Goal: Find specific page/section: Find specific page/section

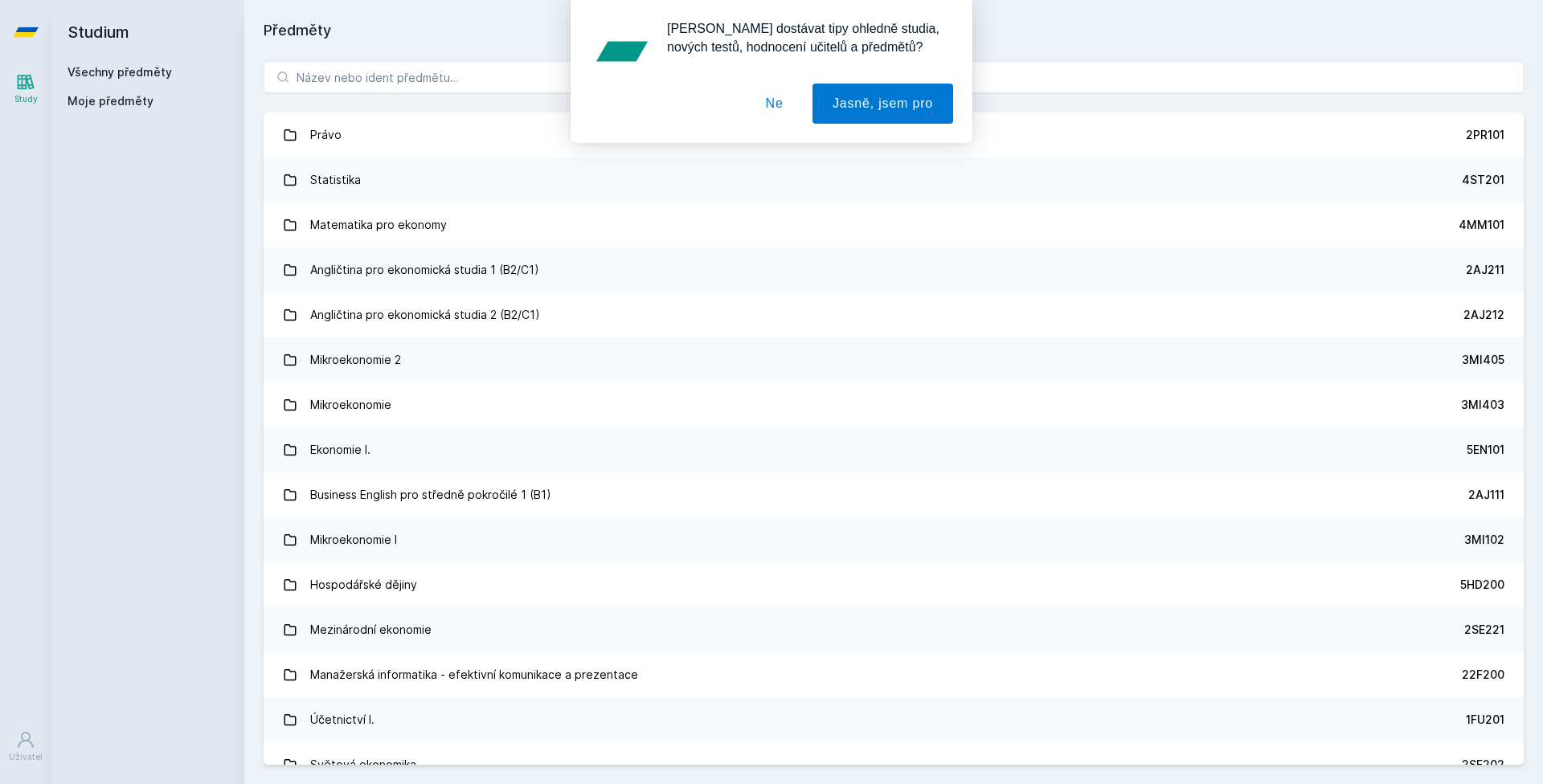
click at [772, 115] on button "Ne" at bounding box center [774, 103] width 58 height 40
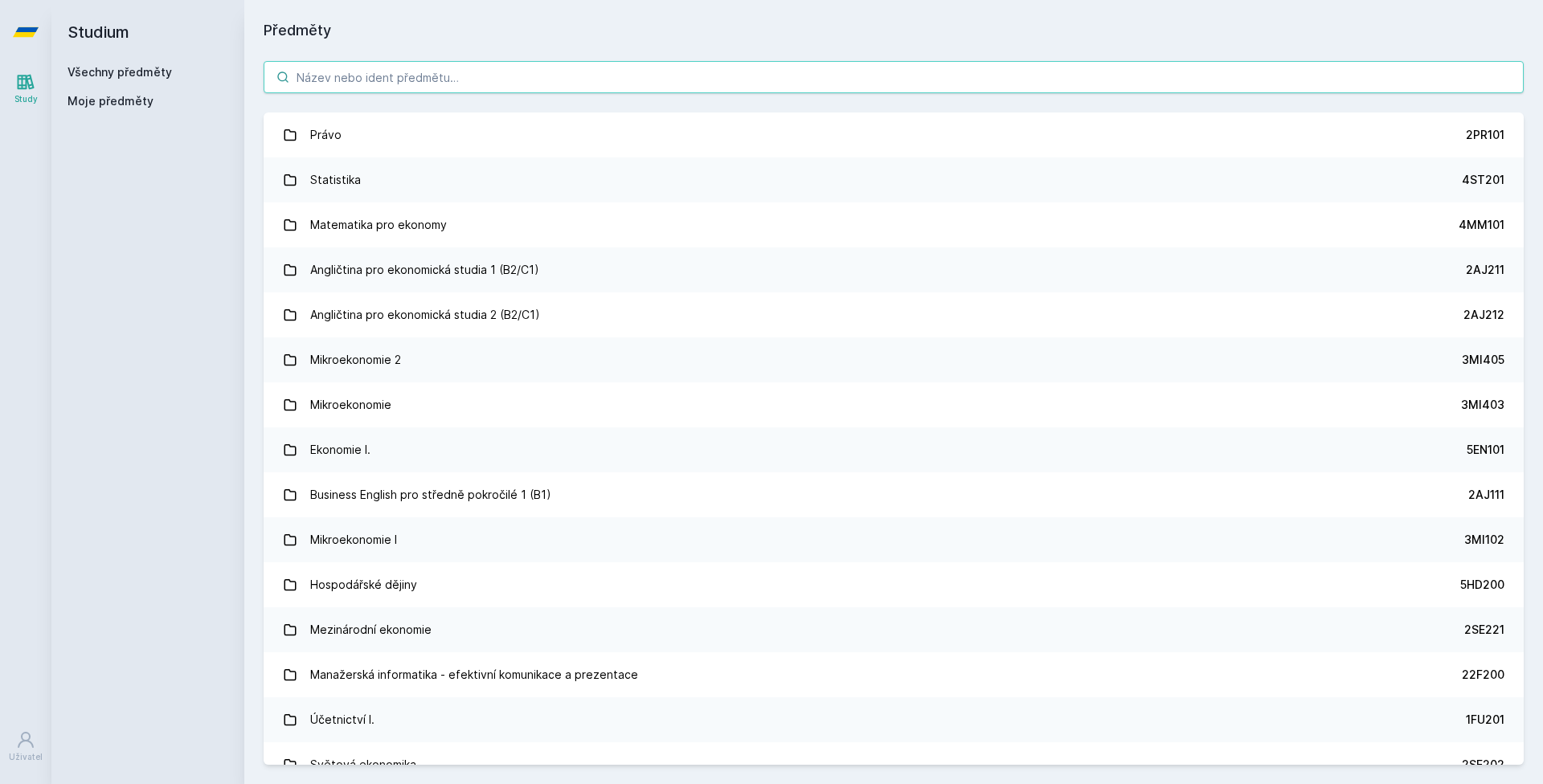
click at [397, 75] on input "search" at bounding box center [894, 77] width 1260 height 32
type input "diplomový sem"
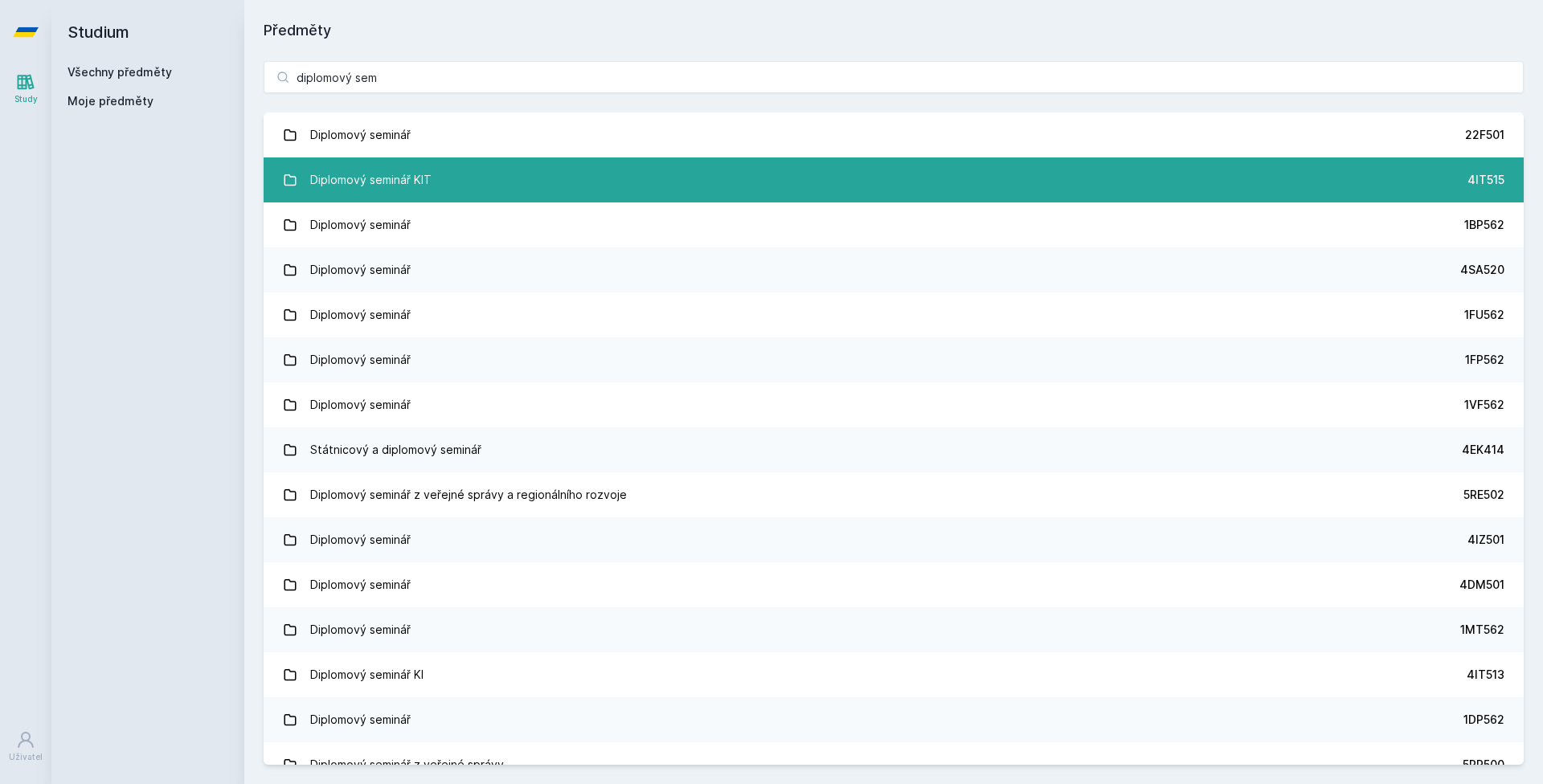
click at [422, 174] on div "Diplomový seminář KIT" at bounding box center [371, 180] width 122 height 32
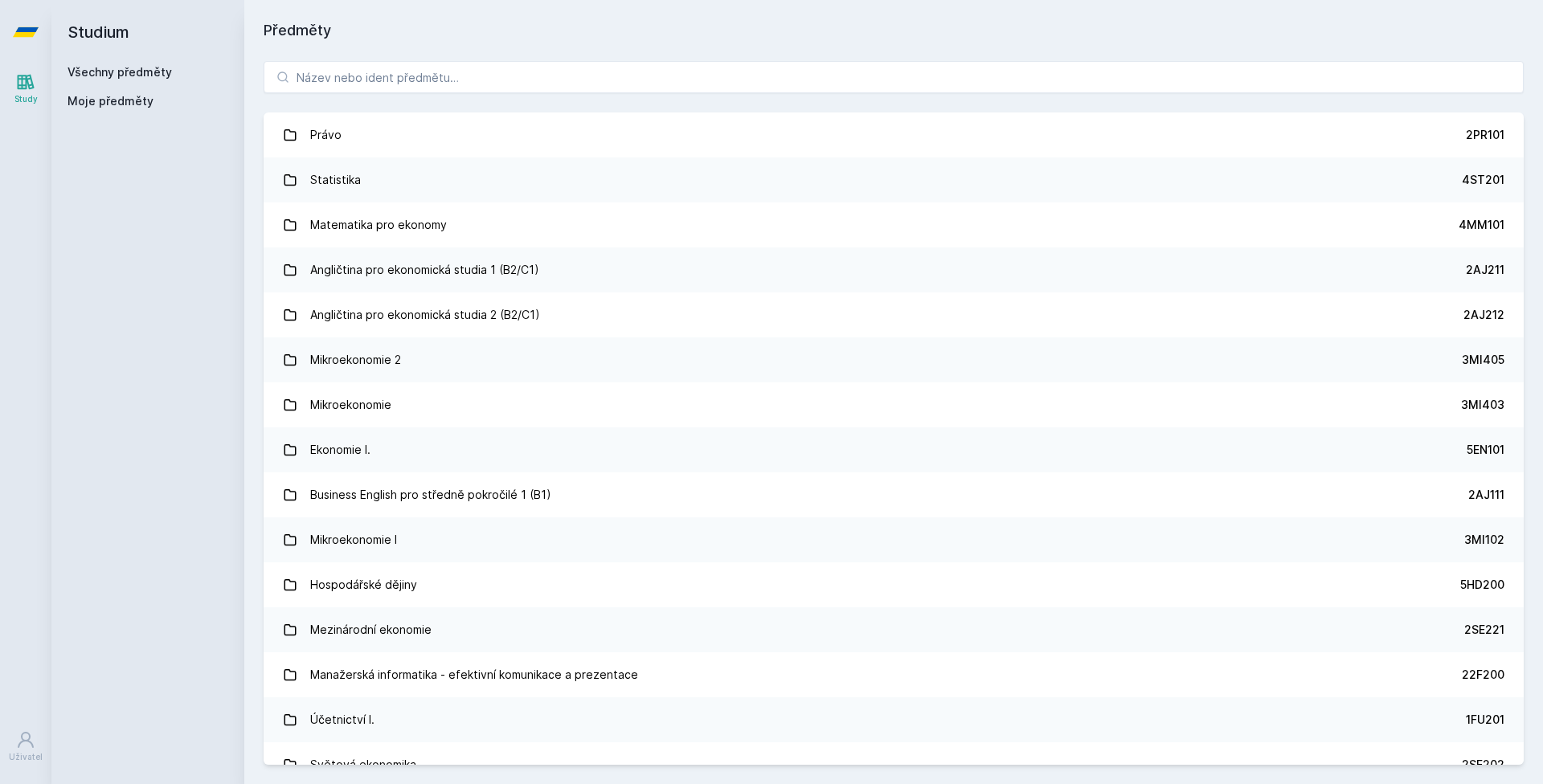
click at [370, 60] on div "Právo 2PR101 Statistika 4ST201 Matematika pro ekonomy 4MM101 Angličtina pro eko…" at bounding box center [893, 413] width 1299 height 743
click at [360, 82] on input "search" at bounding box center [894, 77] width 1260 height 32
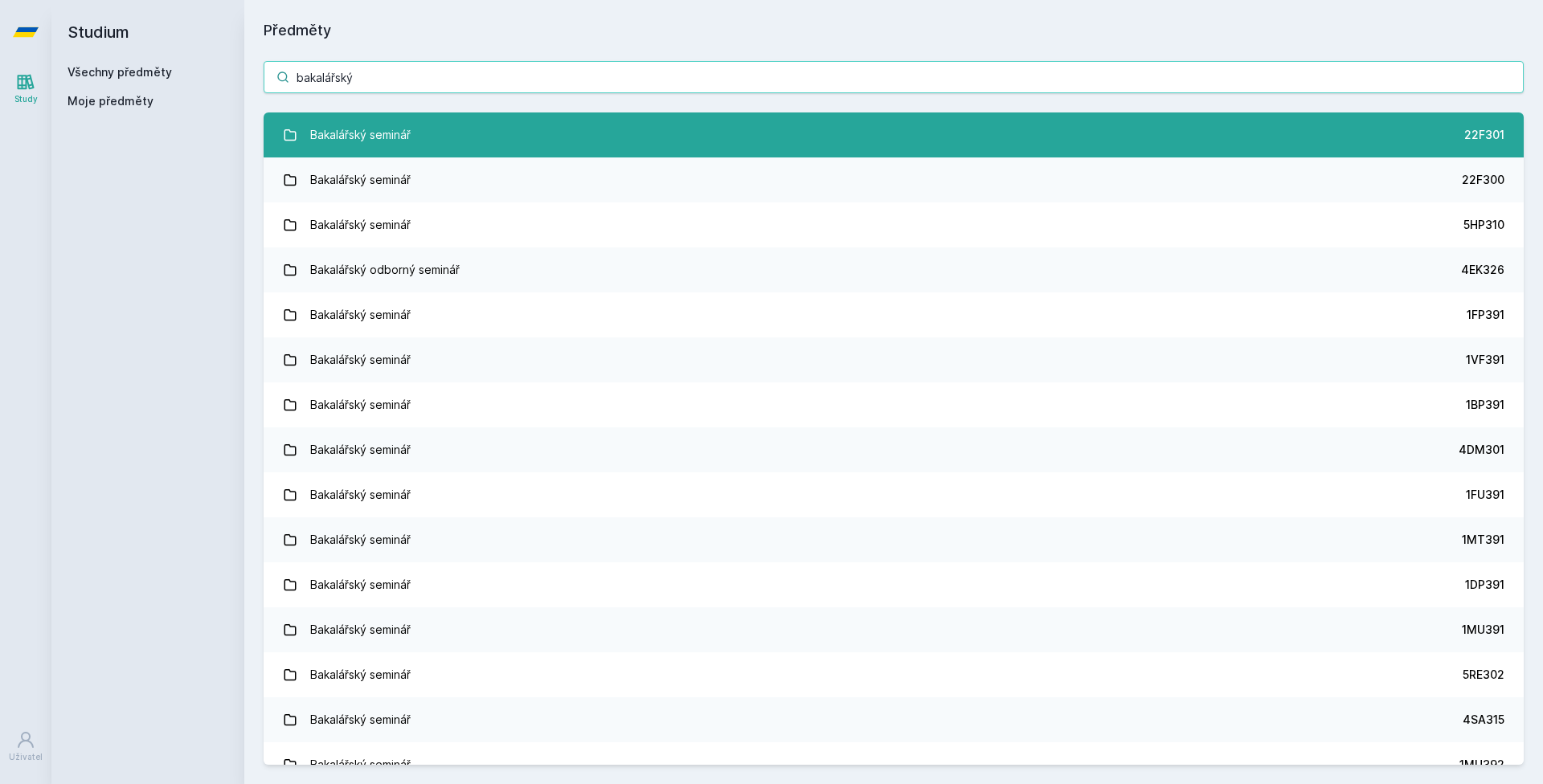
type input "bakalářský"
click at [386, 121] on div "Bakalářský seminář" at bounding box center [361, 135] width 100 height 32
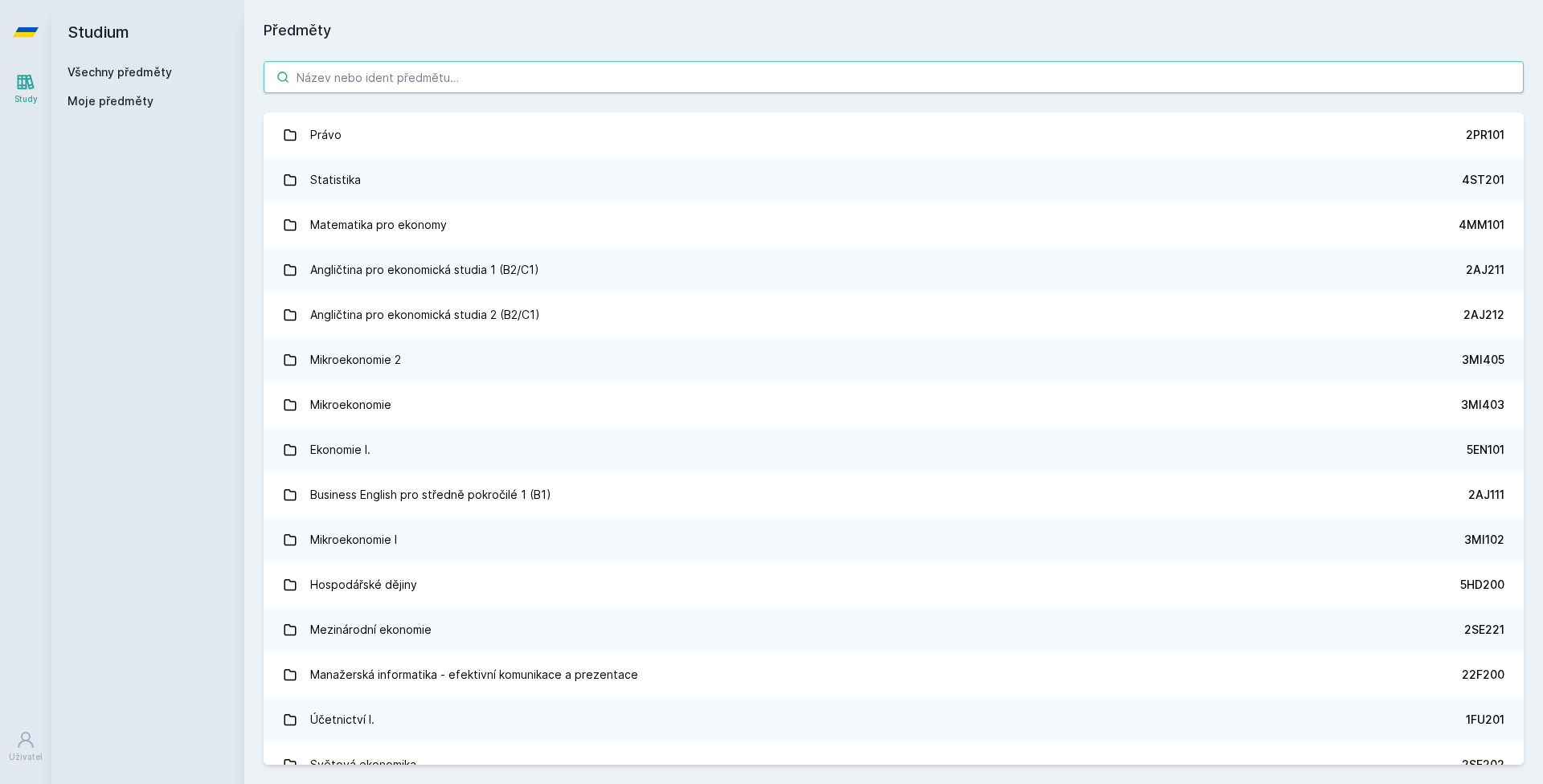
click at [373, 63] on input "search" at bounding box center [894, 77] width 1260 height 32
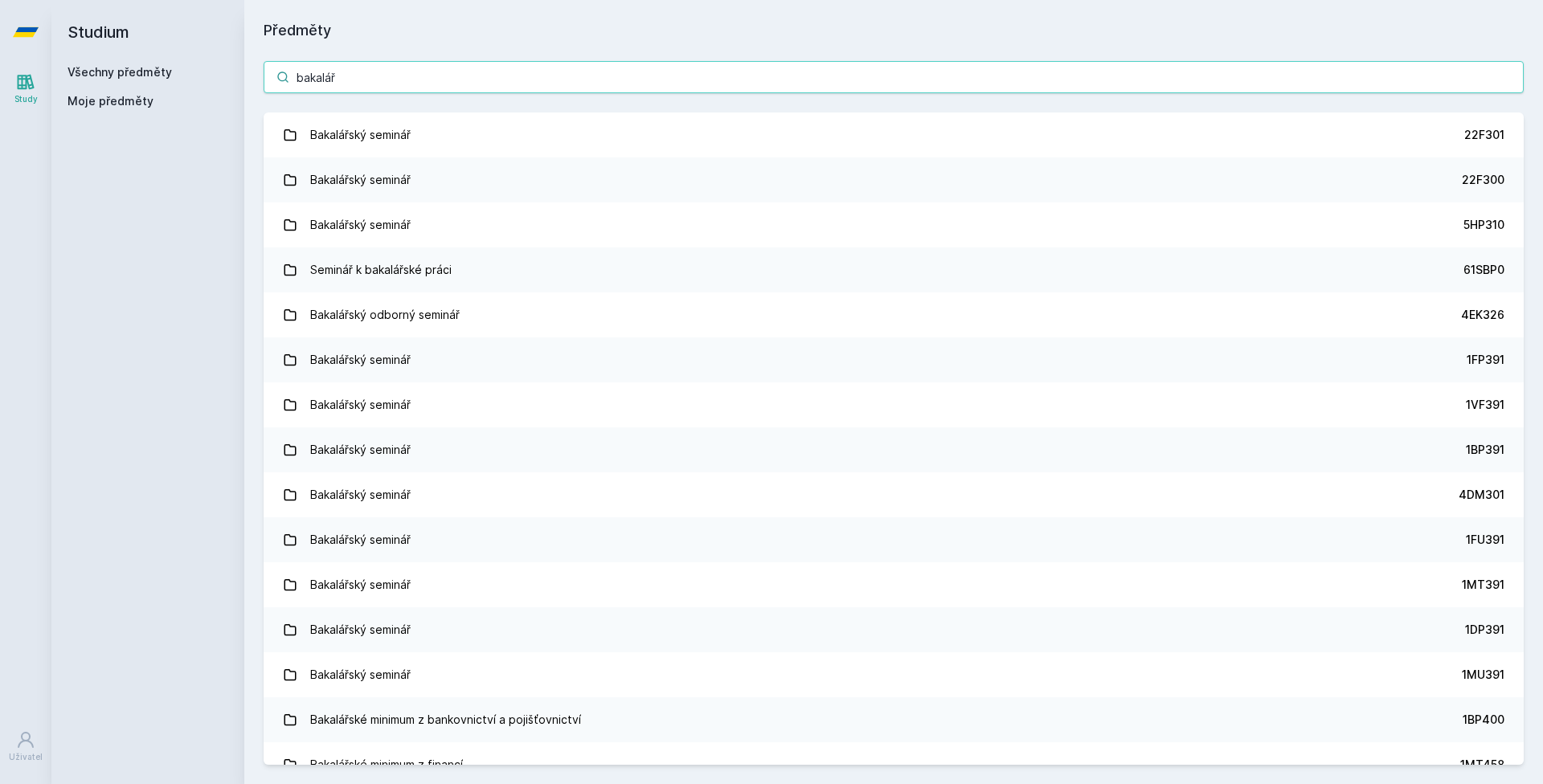
drag, startPoint x: 377, startPoint y: 73, endPoint x: 252, endPoint y: 59, distance: 125.8
click at [252, 59] on div "bakalář Bakalářský seminář 22F301 Bakalářský seminář 22F300 Bakalářský seminář …" at bounding box center [893, 413] width 1299 height 743
click at [340, 77] on input "bakalář" at bounding box center [894, 77] width 1260 height 32
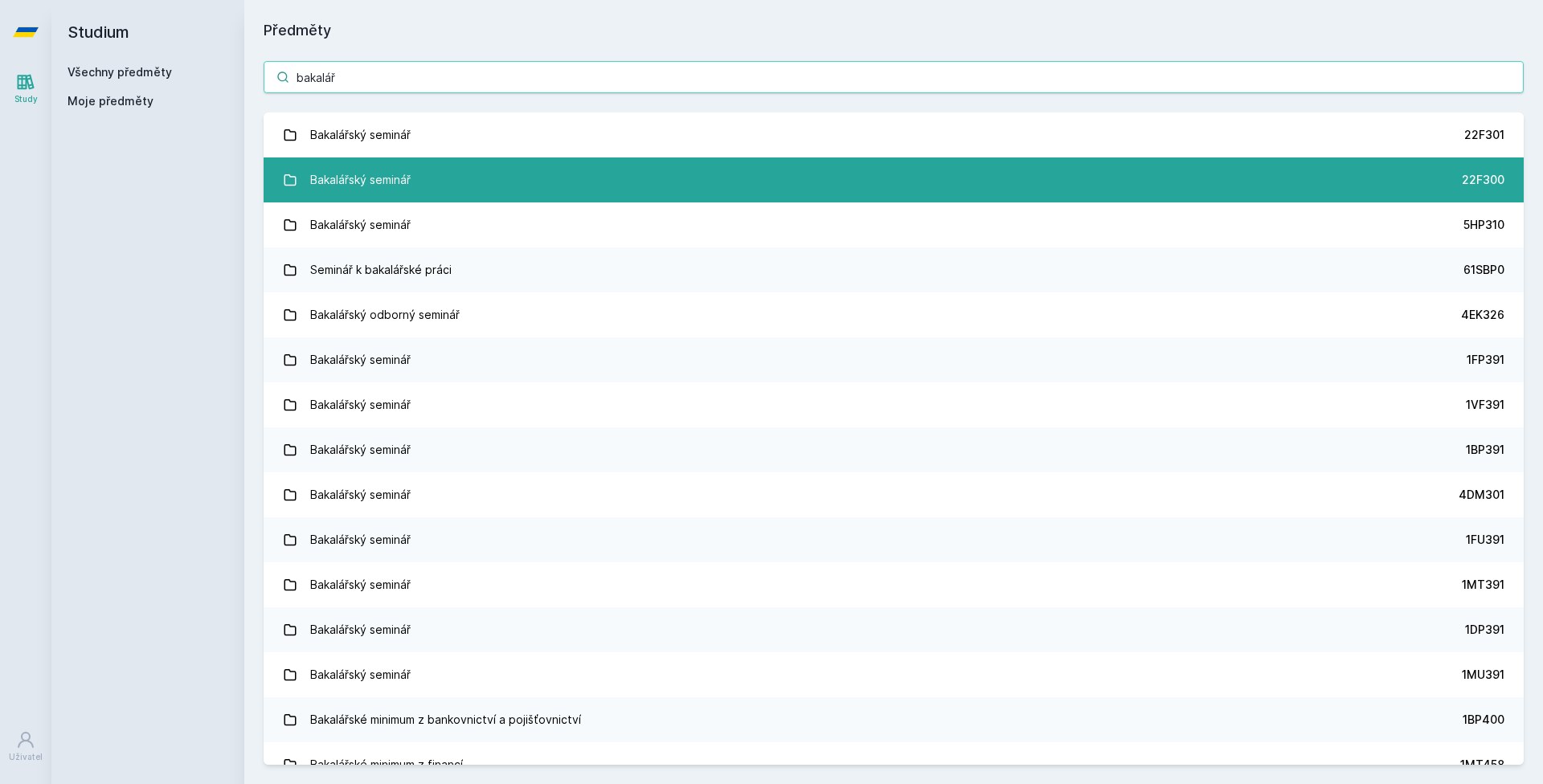
type input "bakalář"
click at [438, 181] on link "Bakalářský seminář 22F300" at bounding box center [894, 180] width 1260 height 45
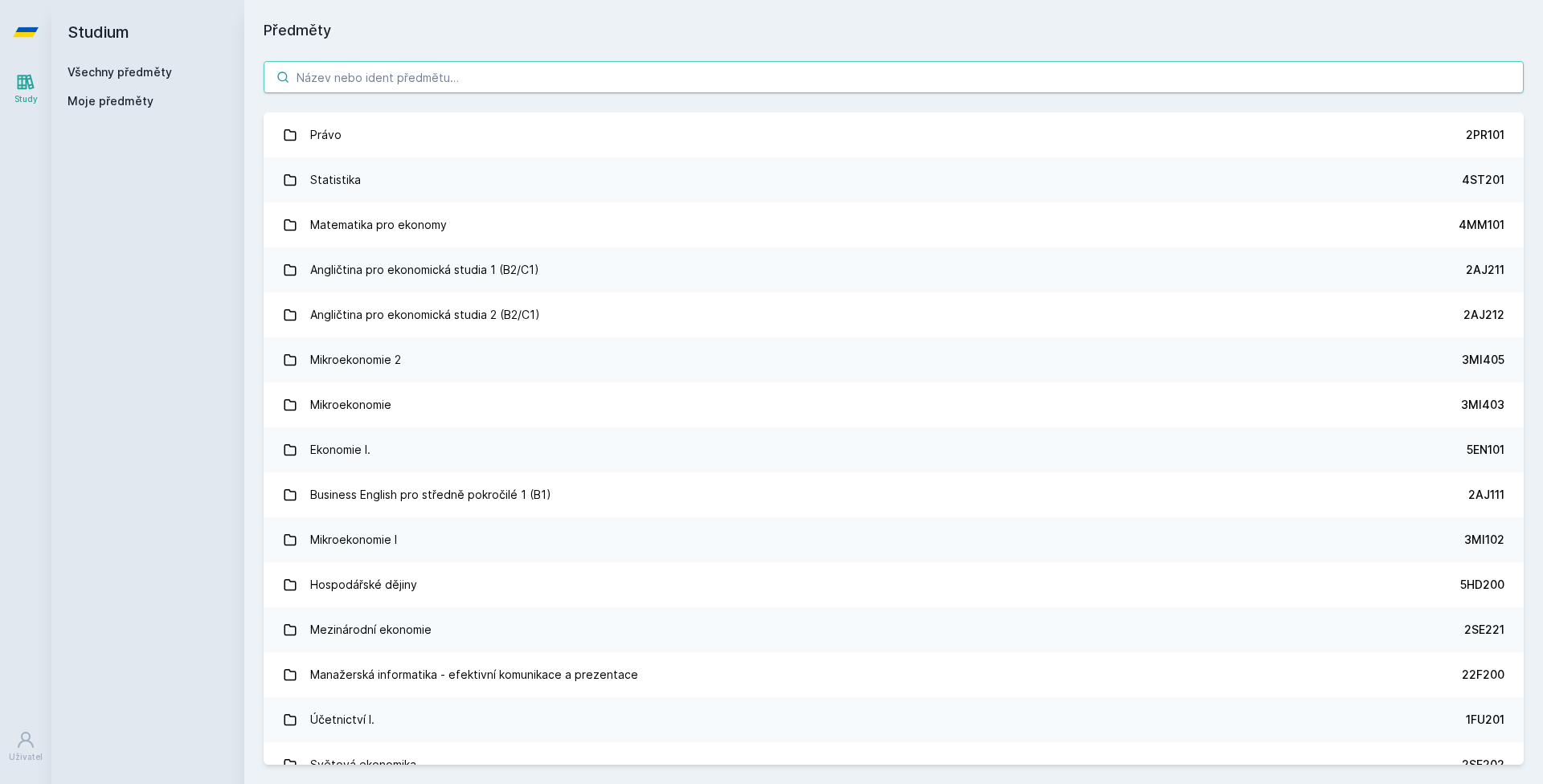
click at [364, 85] on input "search" at bounding box center [894, 77] width 1260 height 32
paste input "bakalář"
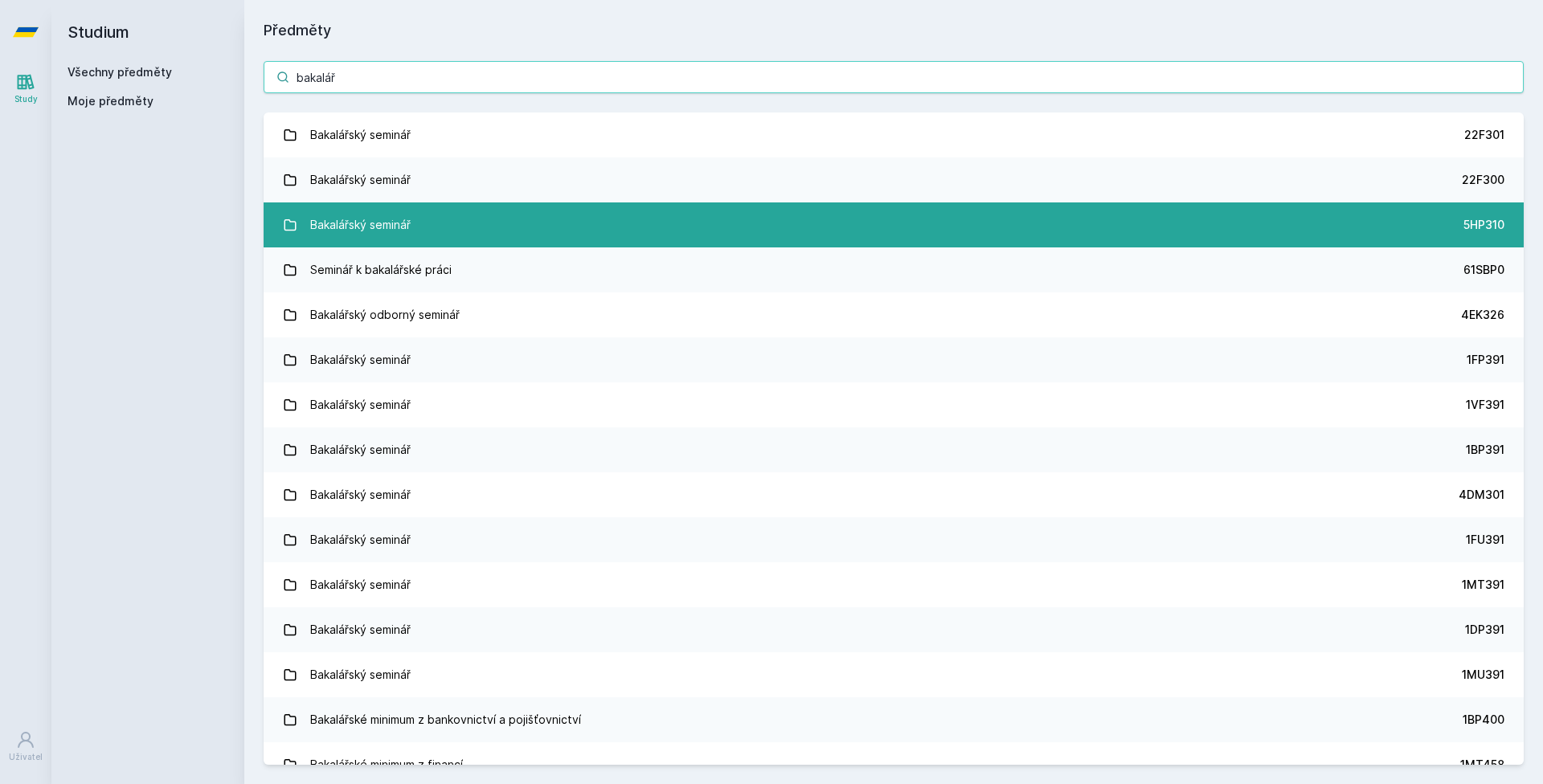
type input "bakalář"
click at [408, 219] on div "Bakalářský seminář" at bounding box center [361, 225] width 100 height 32
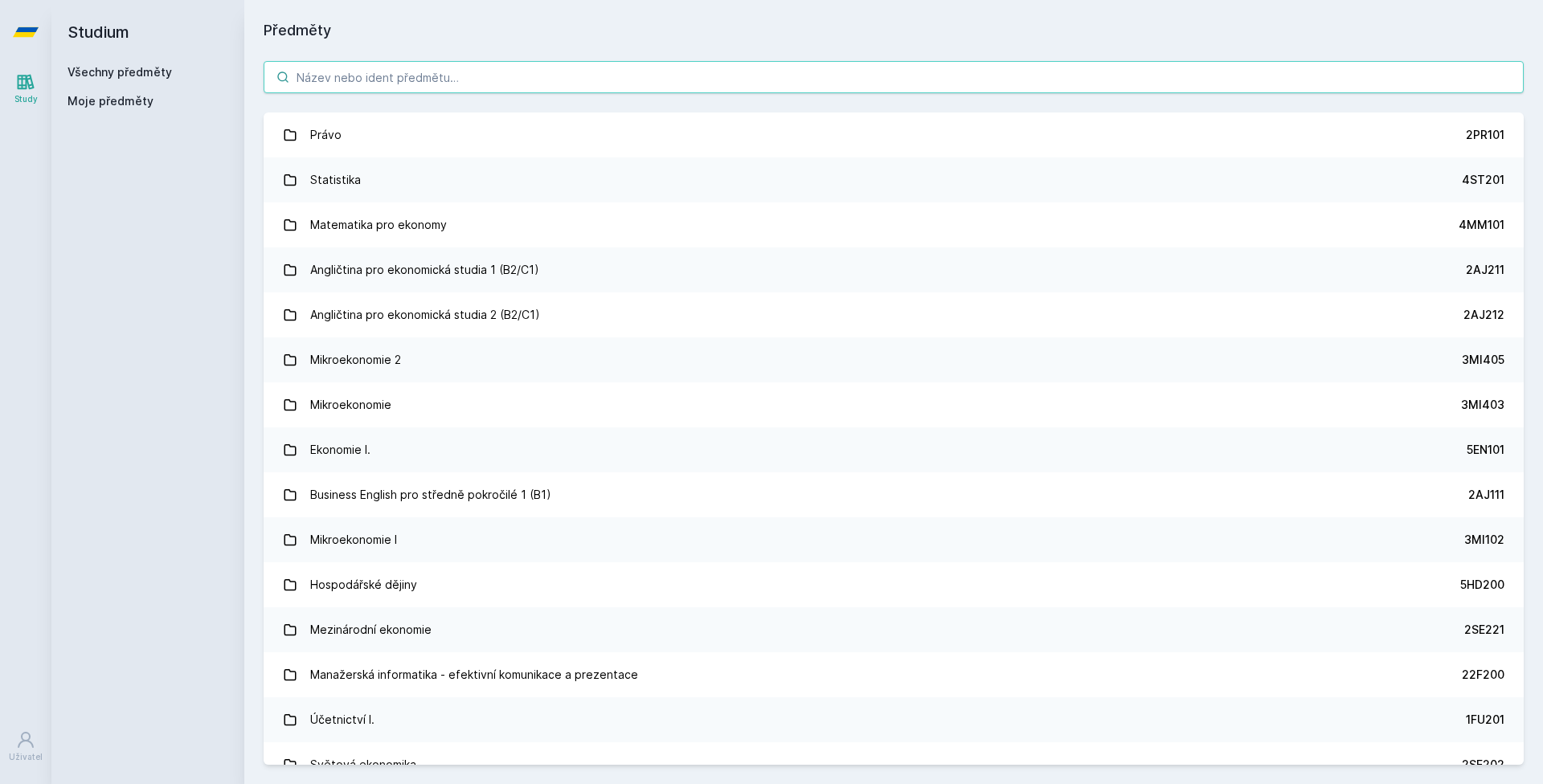
click at [347, 72] on input "search" at bounding box center [894, 77] width 1260 height 32
paste input "bakalář"
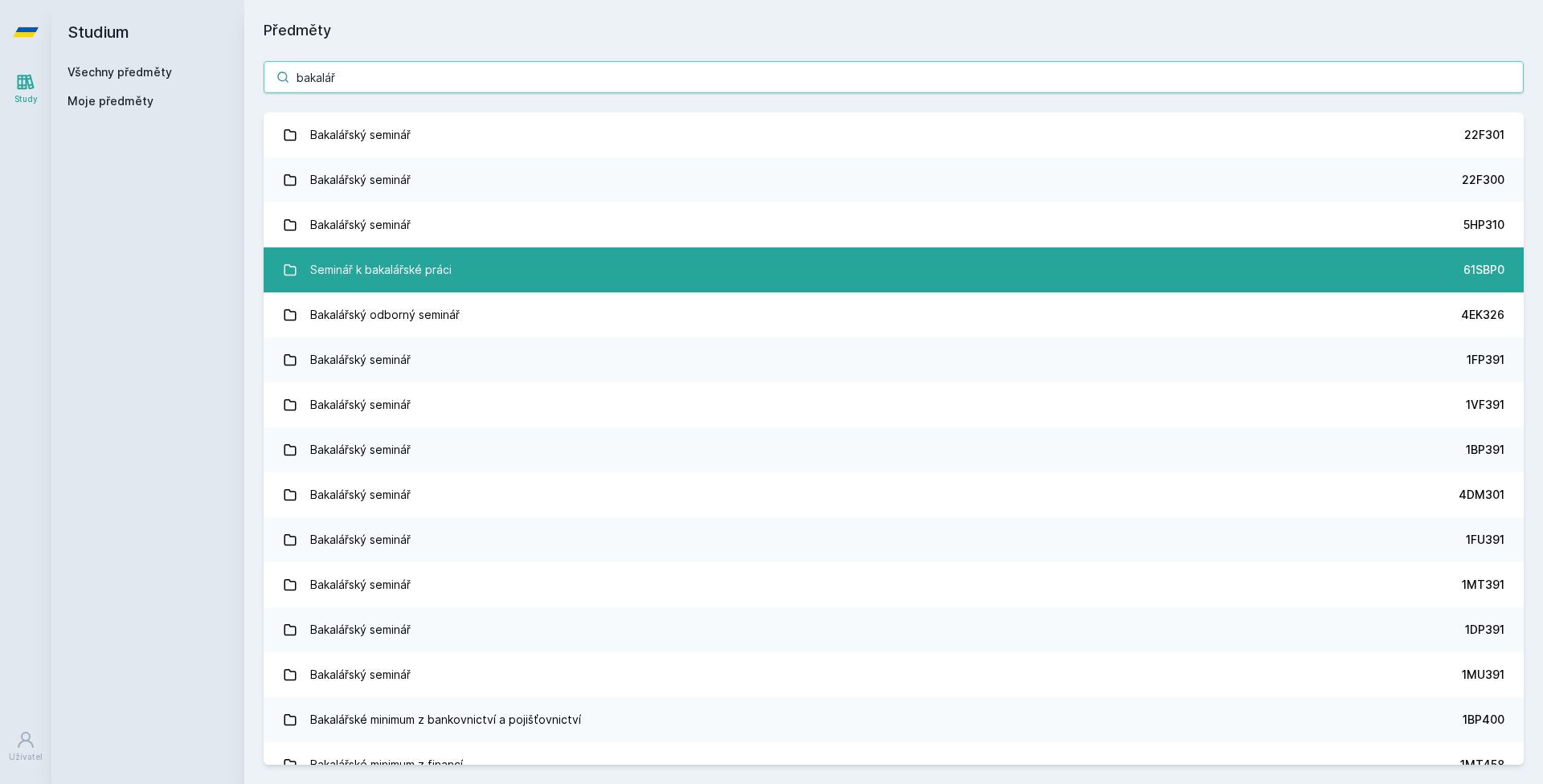
type input "bakalář"
click at [439, 269] on div "Seminář k bakalářské práci" at bounding box center [381, 270] width 141 height 32
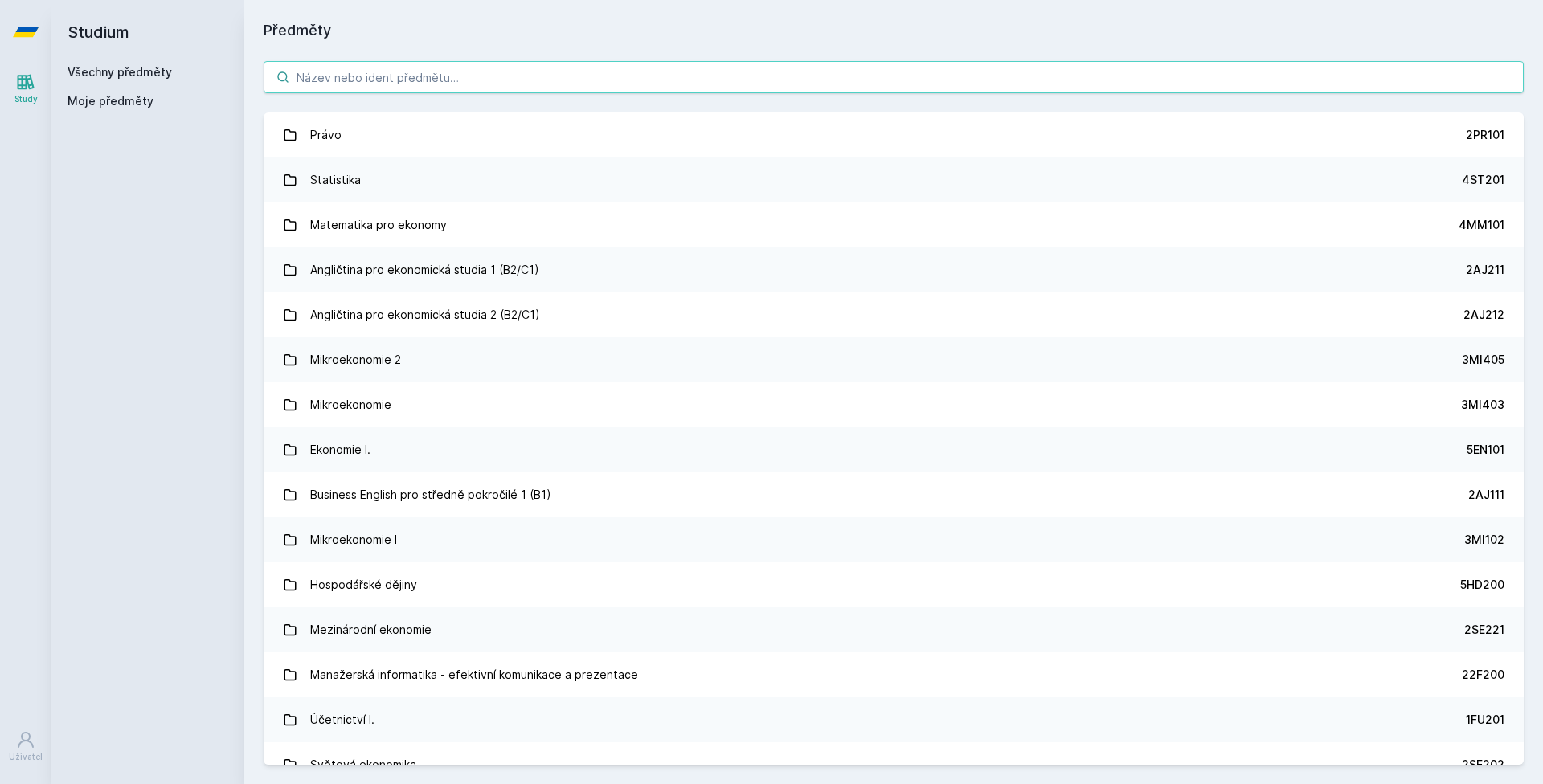
click at [405, 75] on input "search" at bounding box center [894, 77] width 1260 height 32
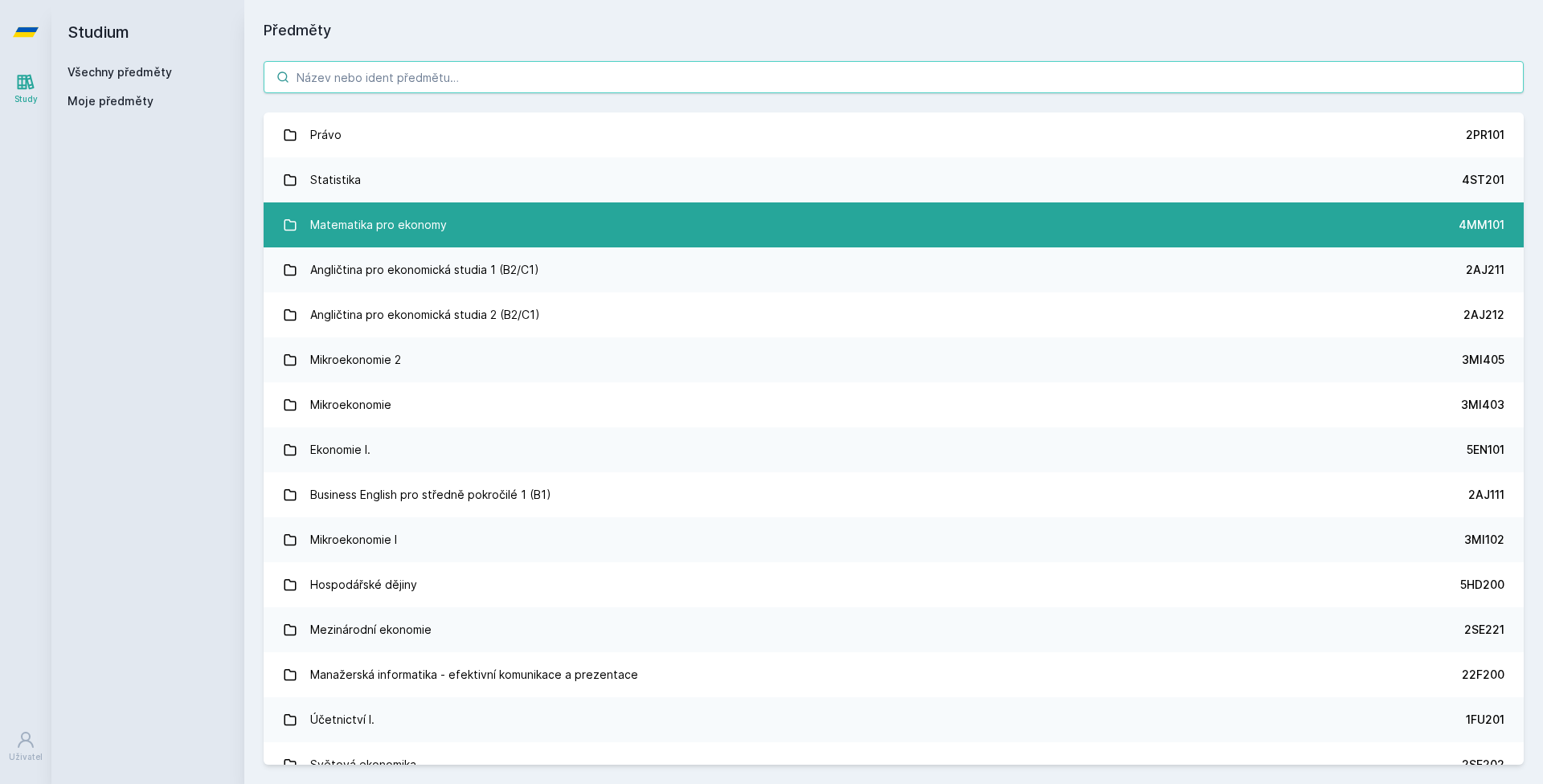
paste input "bakalář"
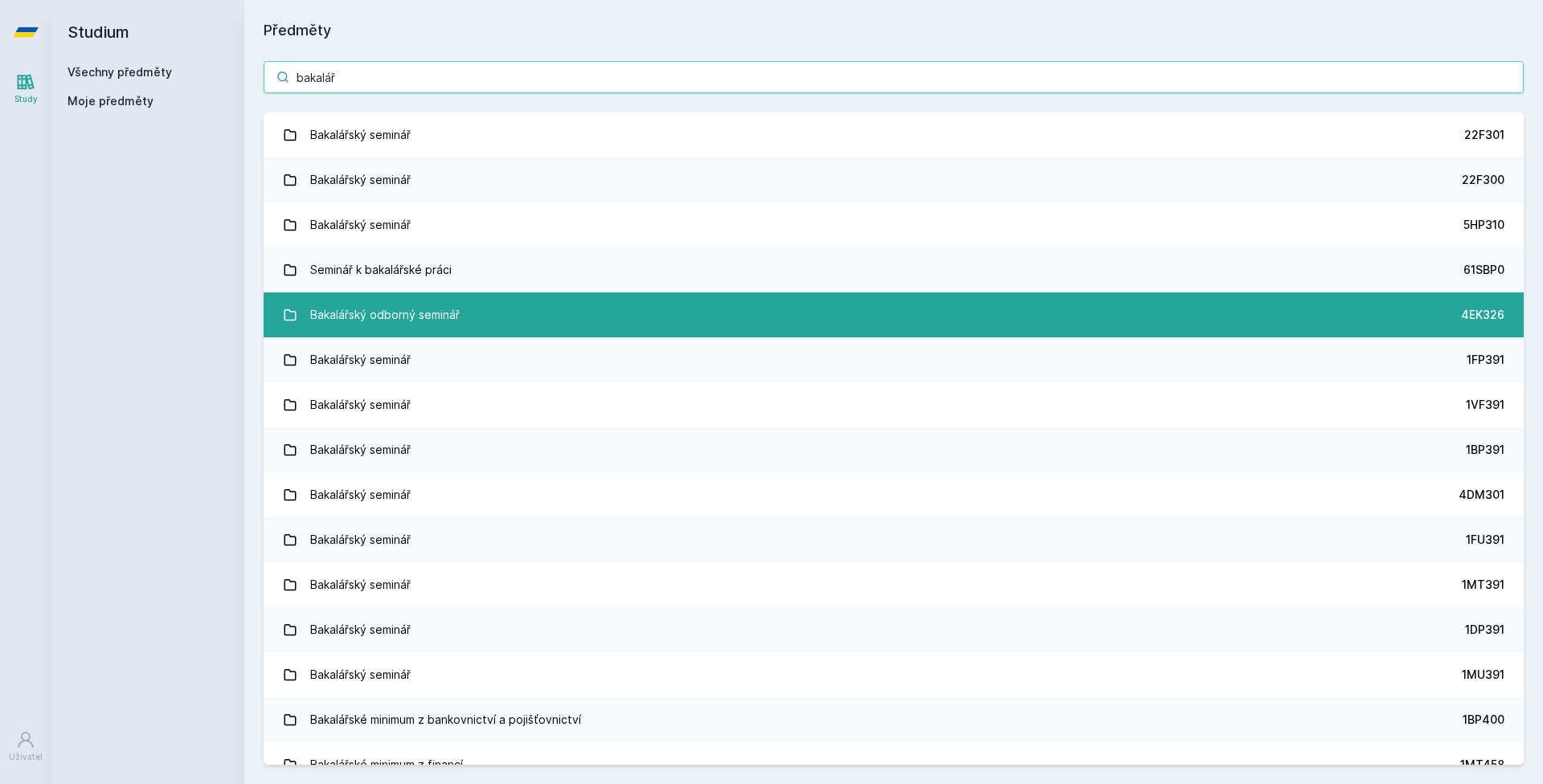
type input "bakalář"
click at [421, 309] on div "Bakalářský odborný seminář" at bounding box center [385, 315] width 149 height 32
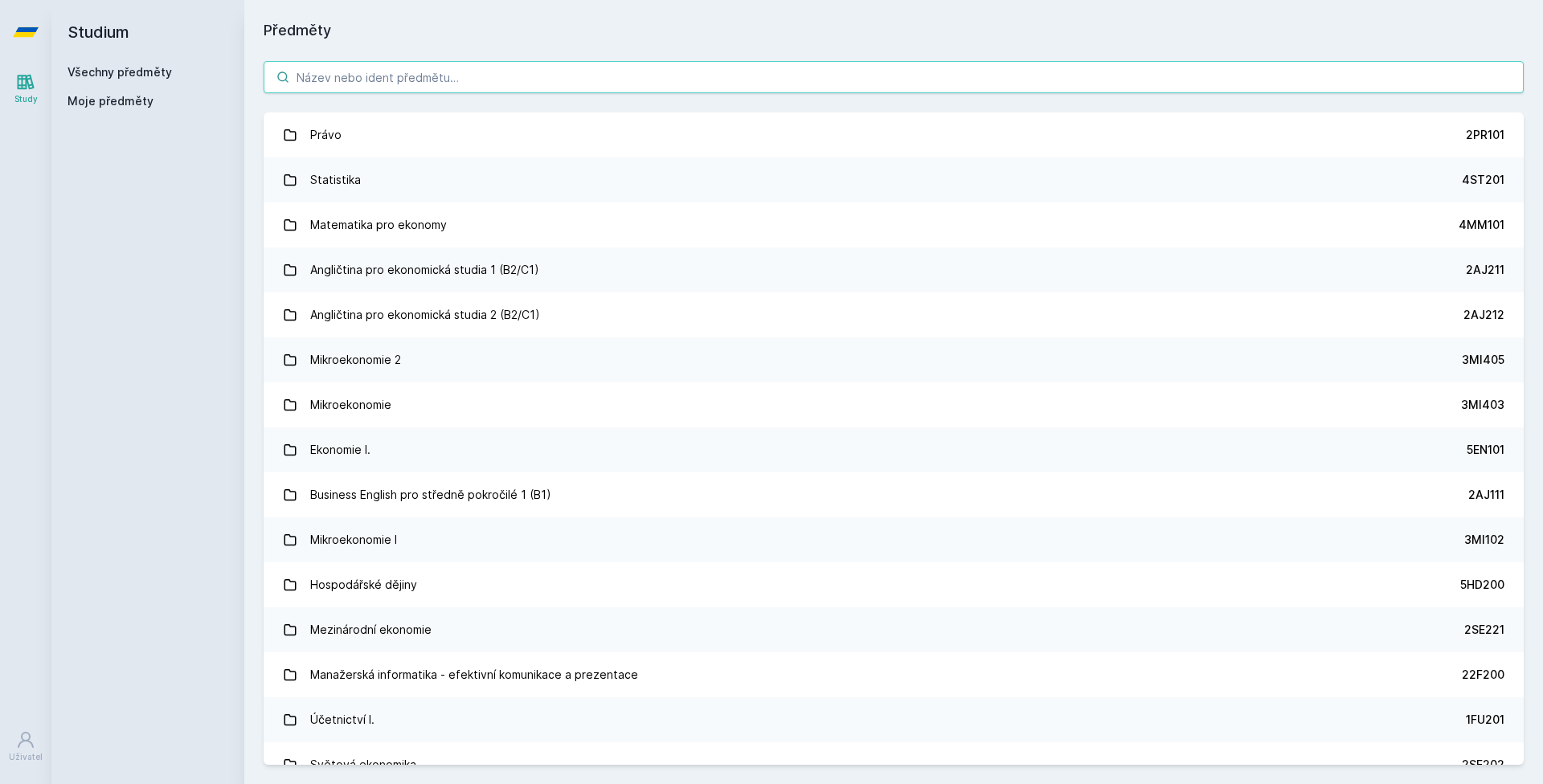
click at [379, 77] on input "search" at bounding box center [894, 77] width 1260 height 32
paste input "bakalář"
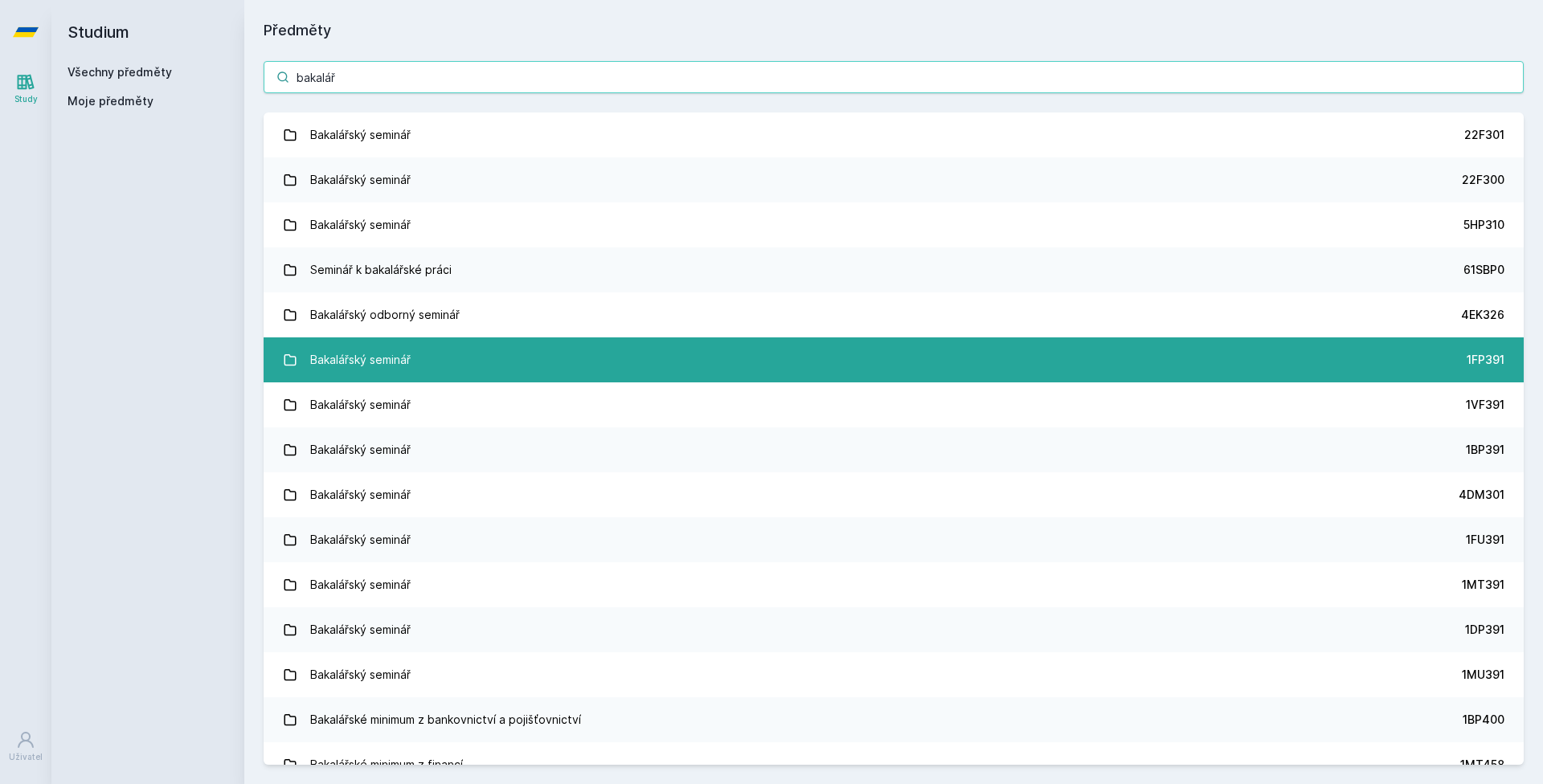
type input "bakalář"
click at [430, 363] on link "Bakalářský seminář 1FP391" at bounding box center [894, 360] width 1260 height 45
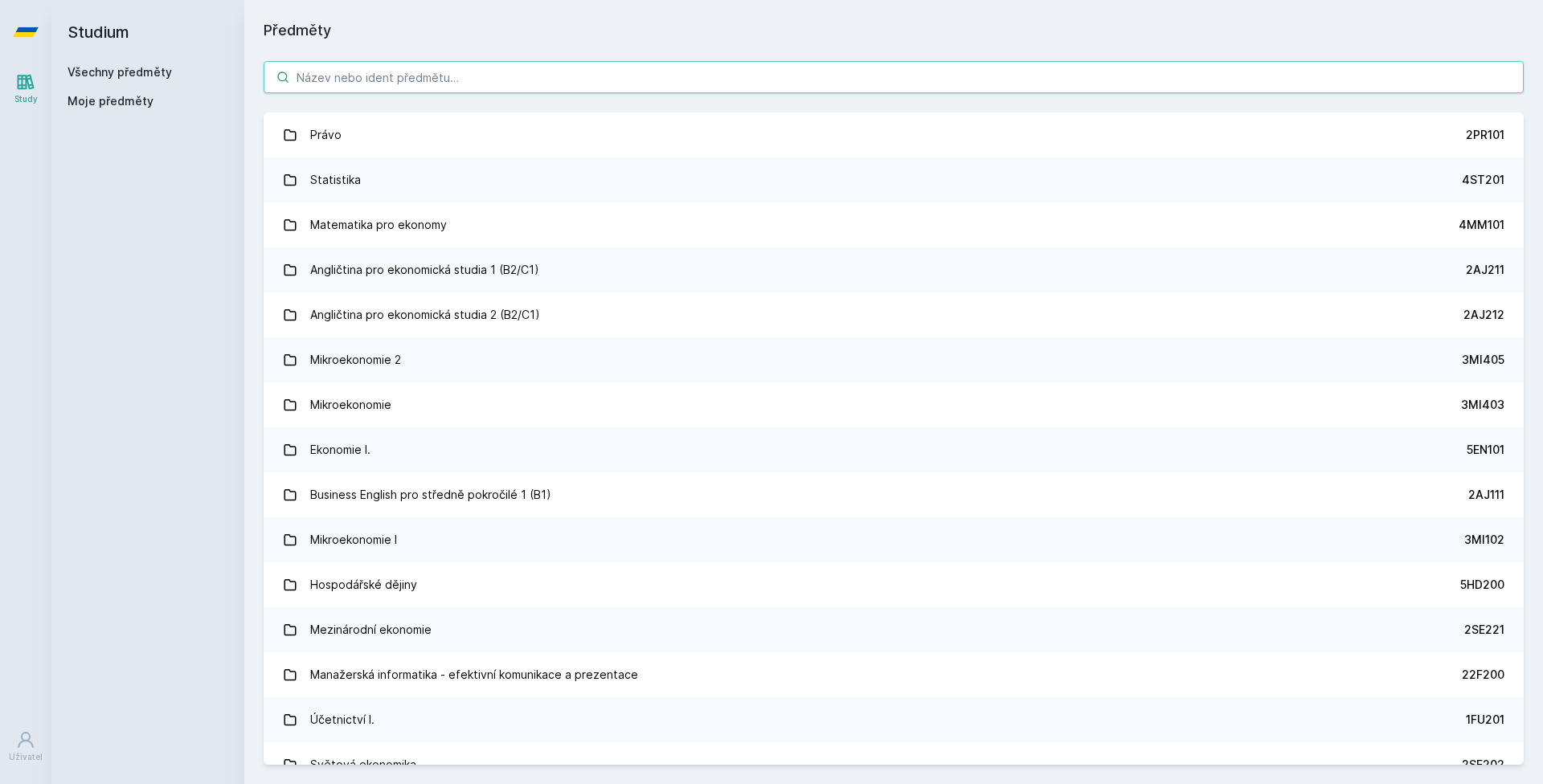
click at [359, 79] on input "search" at bounding box center [894, 77] width 1260 height 32
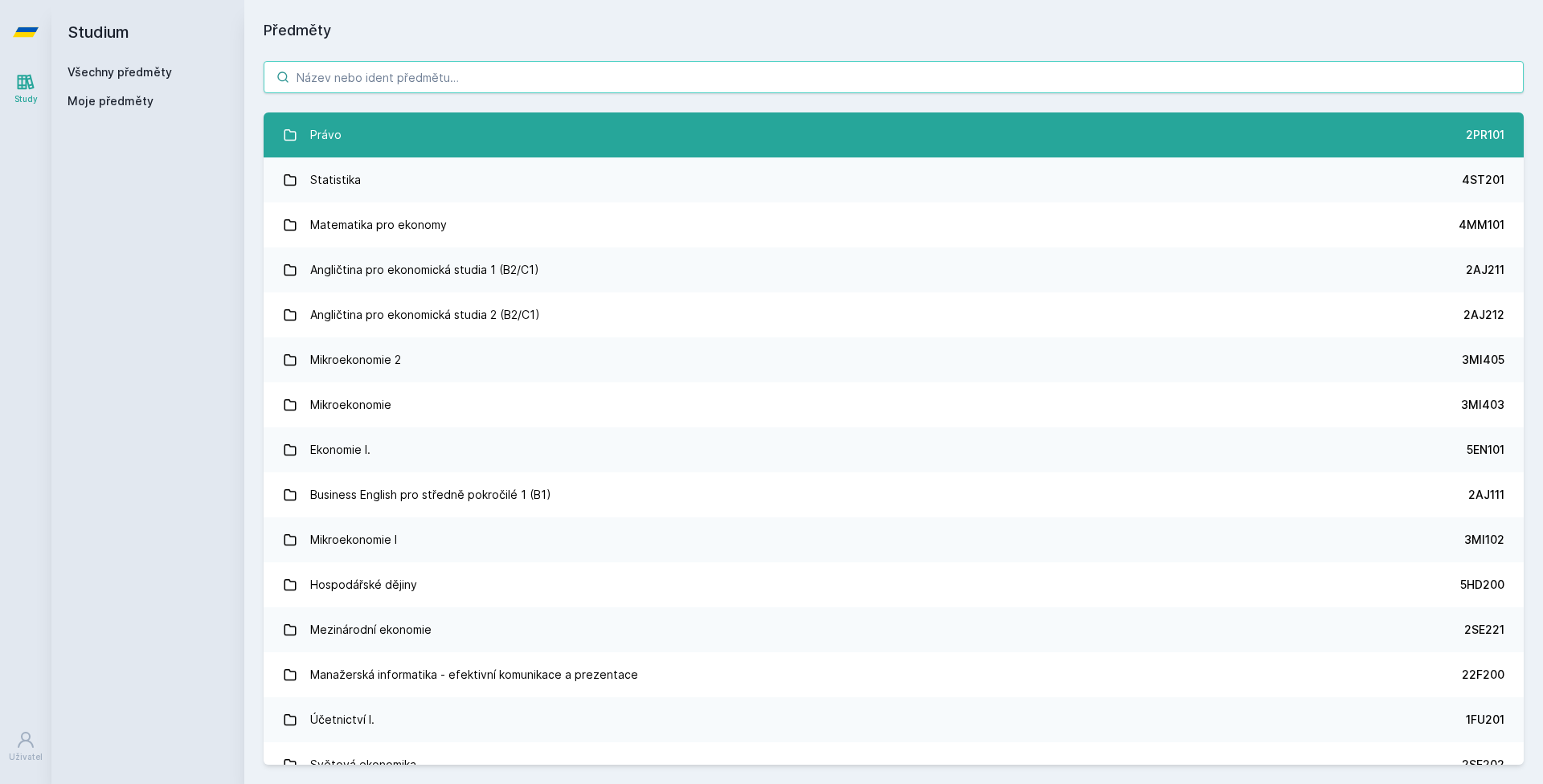
paste input "bakalář"
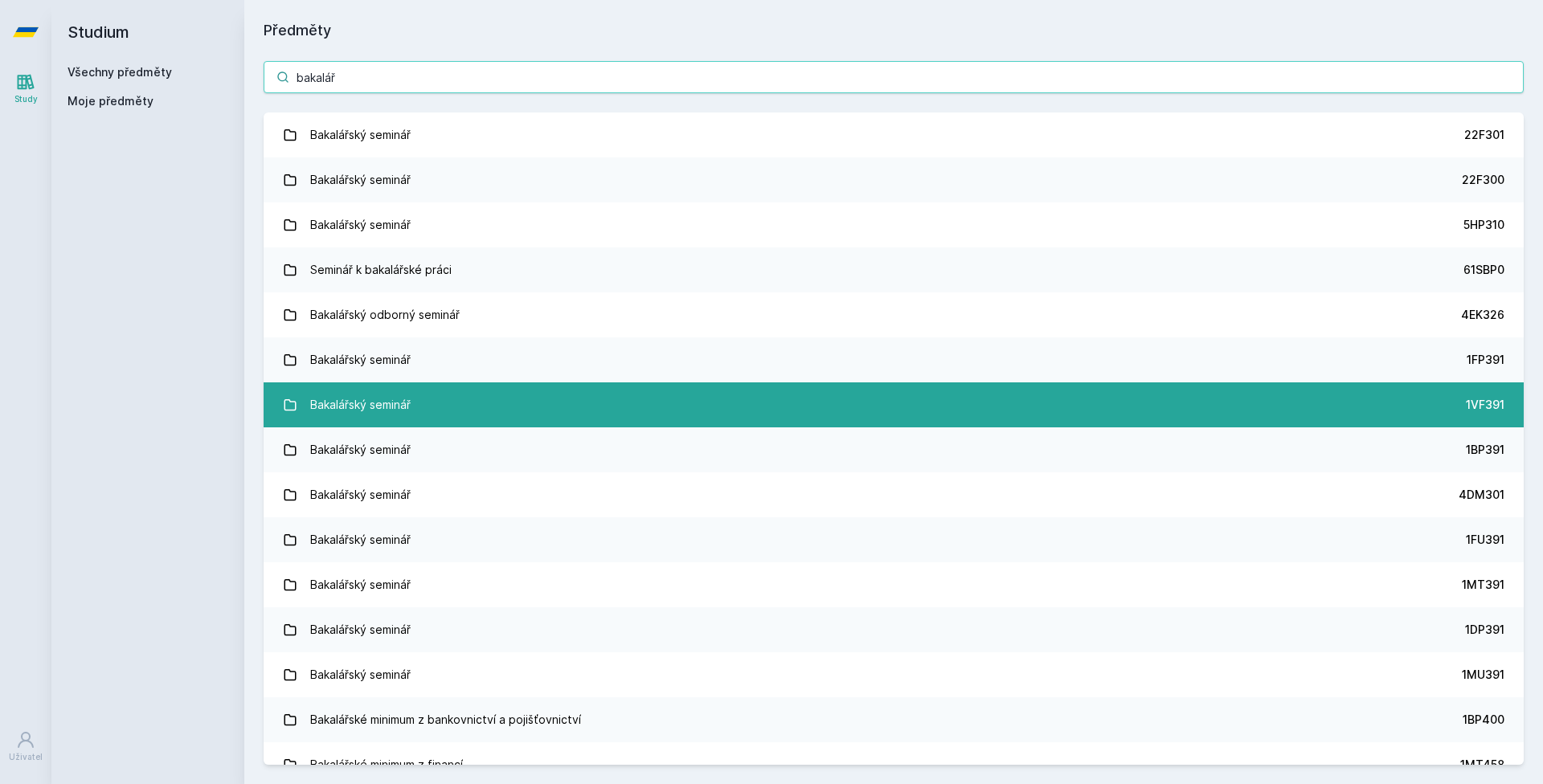
type input "bakalář"
click at [398, 410] on div "Bakalářský seminář" at bounding box center [361, 405] width 100 height 32
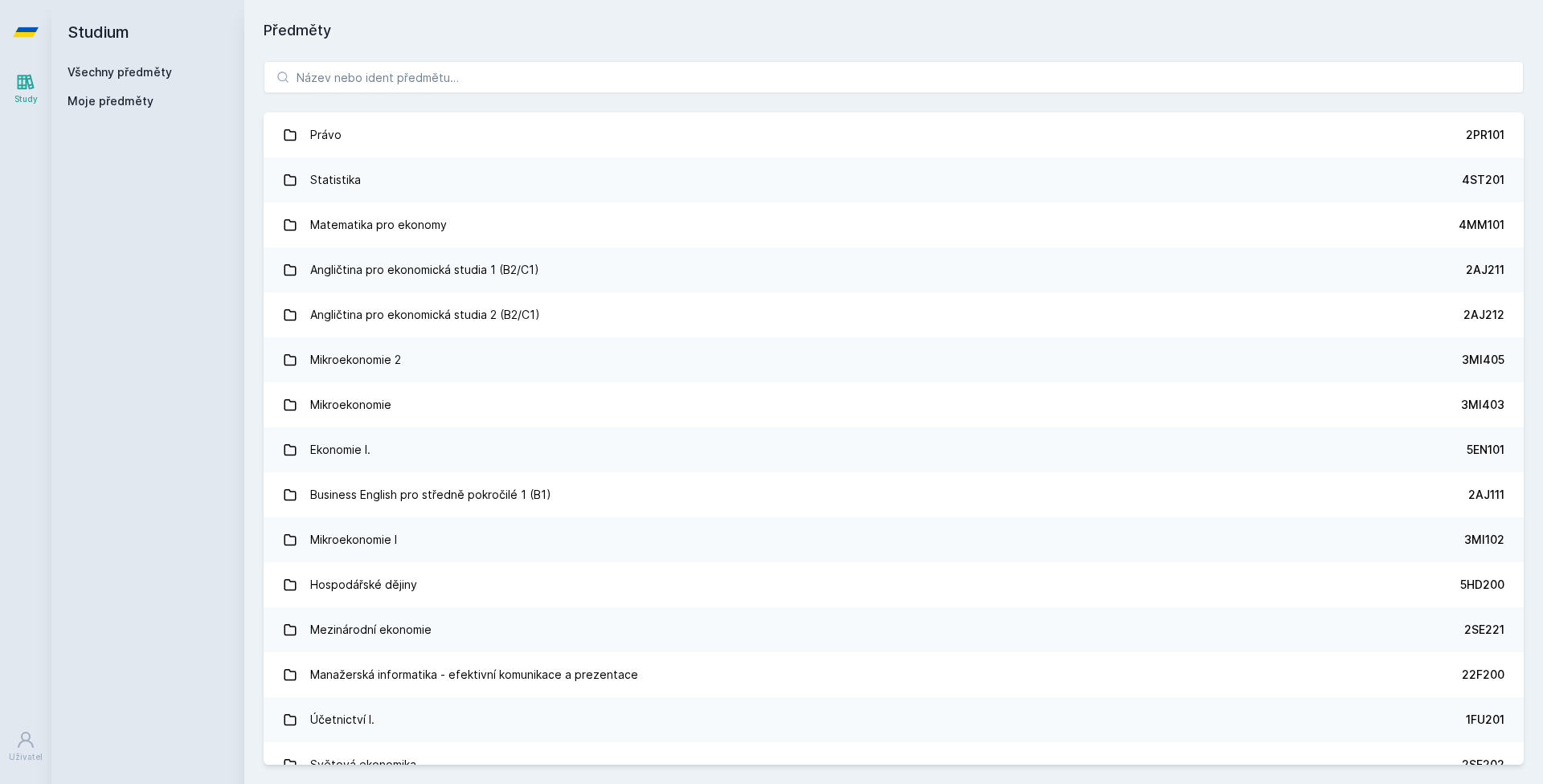
click at [381, 47] on div "Právo 2PR101 Statistika 4ST201 Matematika pro ekonomy 4MM101 Angličtina pro eko…" at bounding box center [893, 413] width 1299 height 743
click at [380, 66] on input "search" at bounding box center [894, 77] width 1260 height 32
paste input "bakalář"
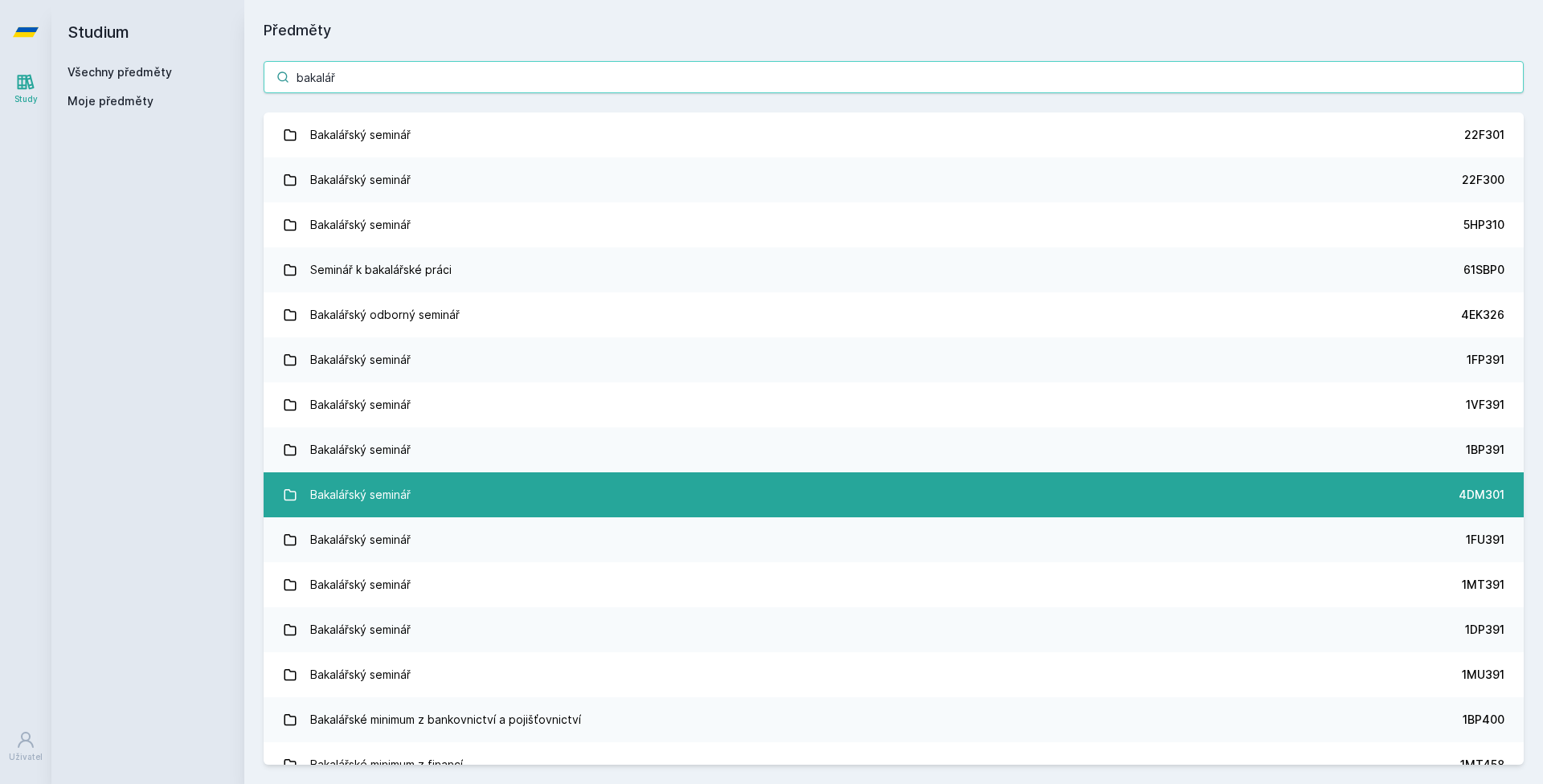
type input "bakalář"
click at [390, 493] on div "Bakalářský seminář" at bounding box center [361, 495] width 100 height 32
